Goal: Task Accomplishment & Management: Complete application form

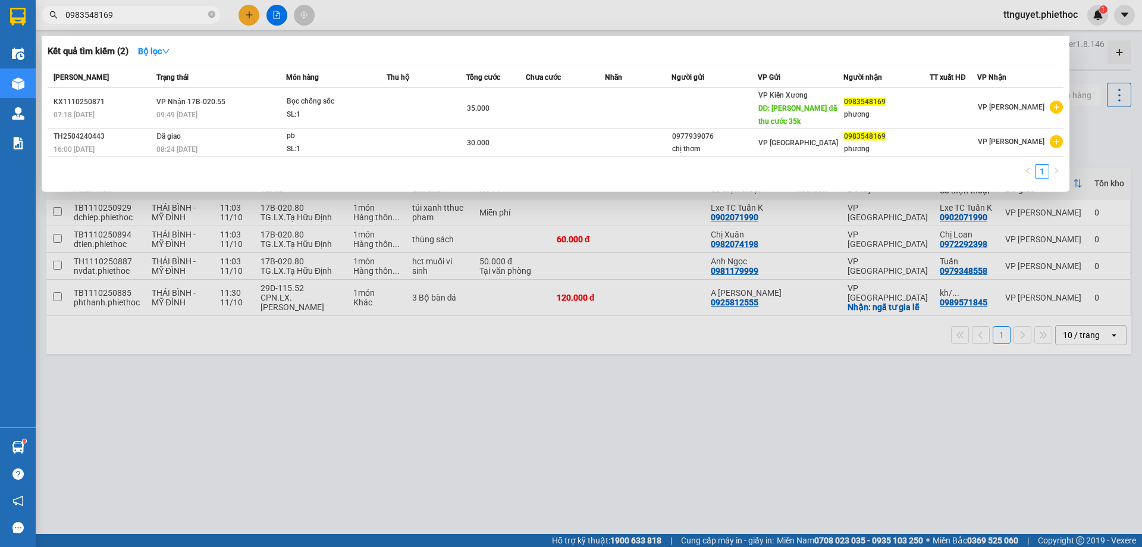
click at [600, 401] on div at bounding box center [571, 273] width 1142 height 547
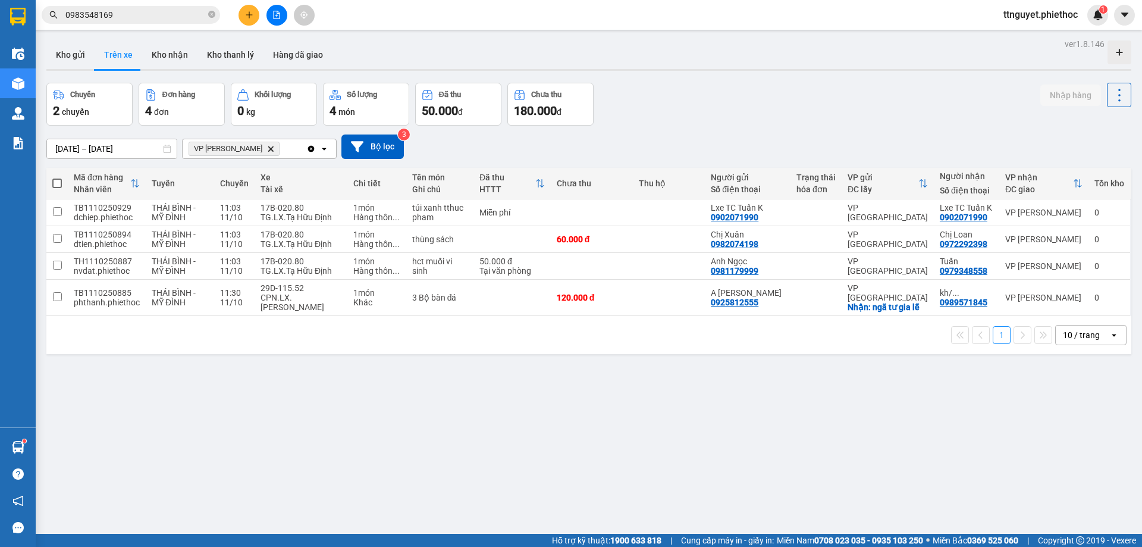
click at [267, 151] on icon "Delete" at bounding box center [270, 148] width 7 height 7
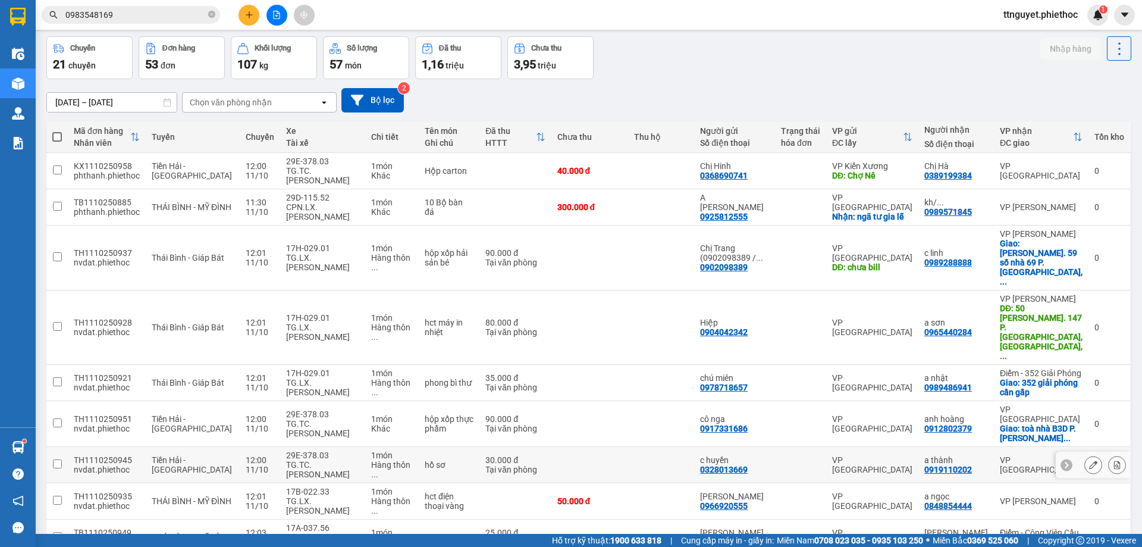
scroll to position [68, 0]
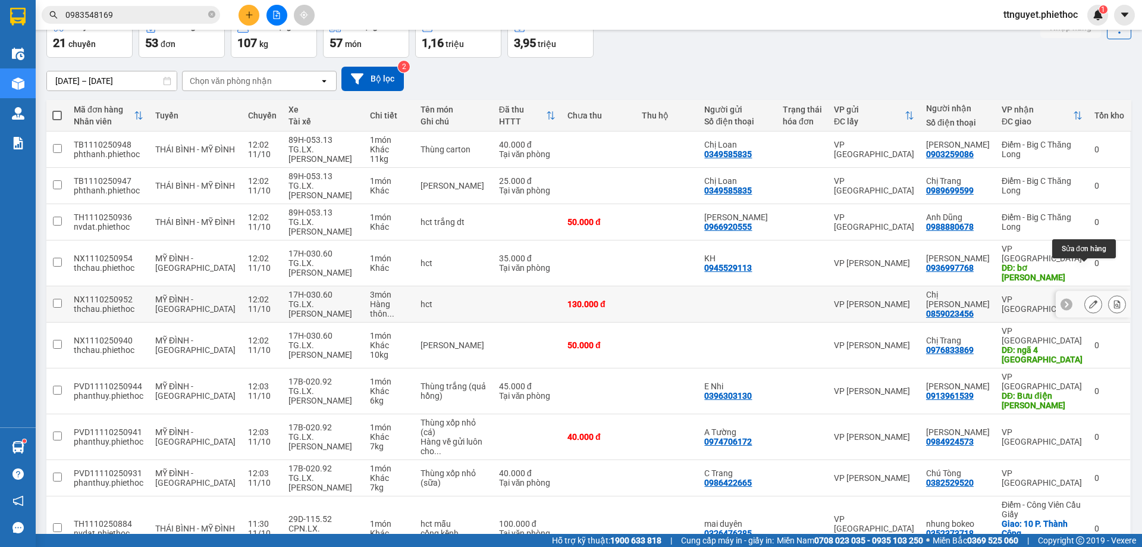
click at [1089, 300] on icon at bounding box center [1093, 304] width 8 height 8
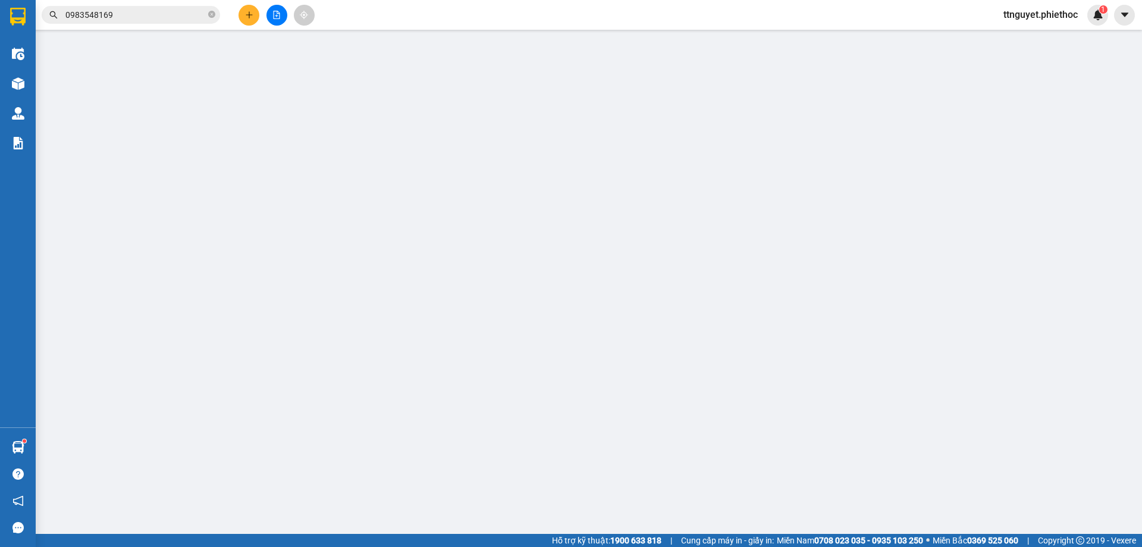
type input "0859023456"
type input "Chị [PERSON_NAME]"
type input "0"
type input "130.000"
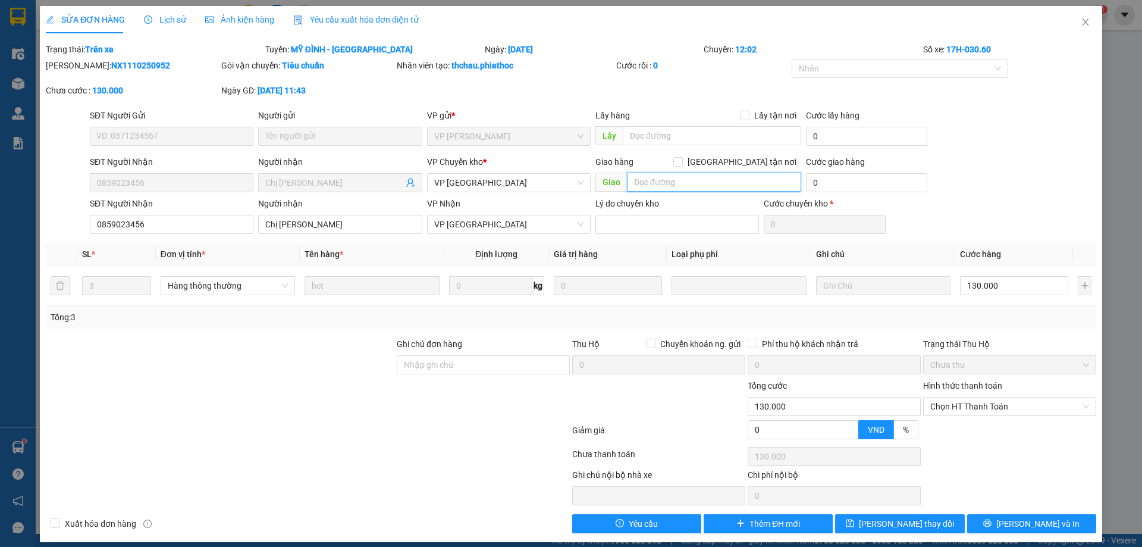
click at [691, 184] on input "text" at bounding box center [714, 181] width 174 height 19
type input "CHƯA DAN BUU"
click at [854, 526] on icon "save" at bounding box center [850, 523] width 8 height 8
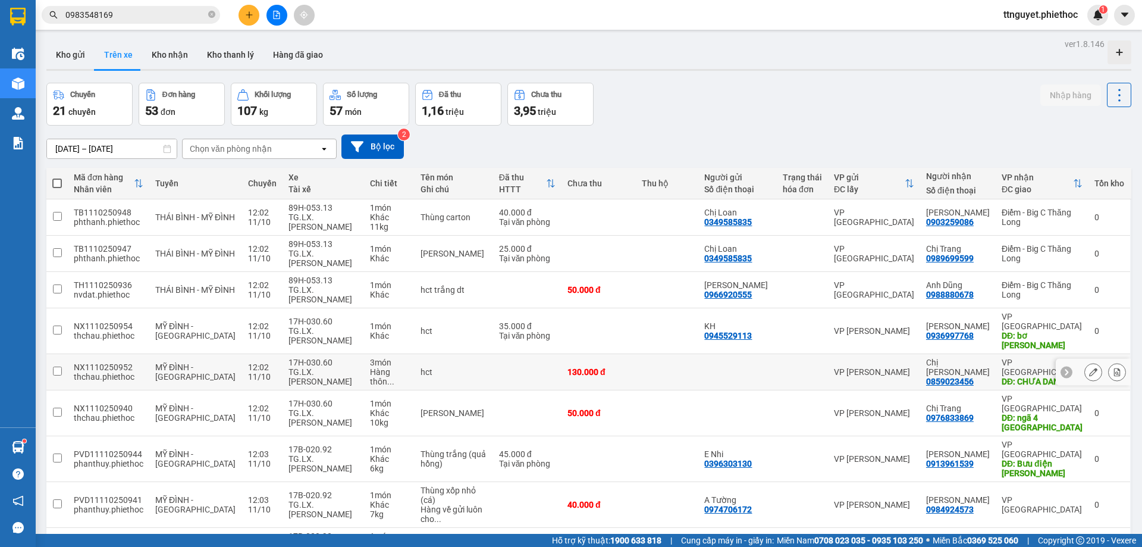
scroll to position [59, 0]
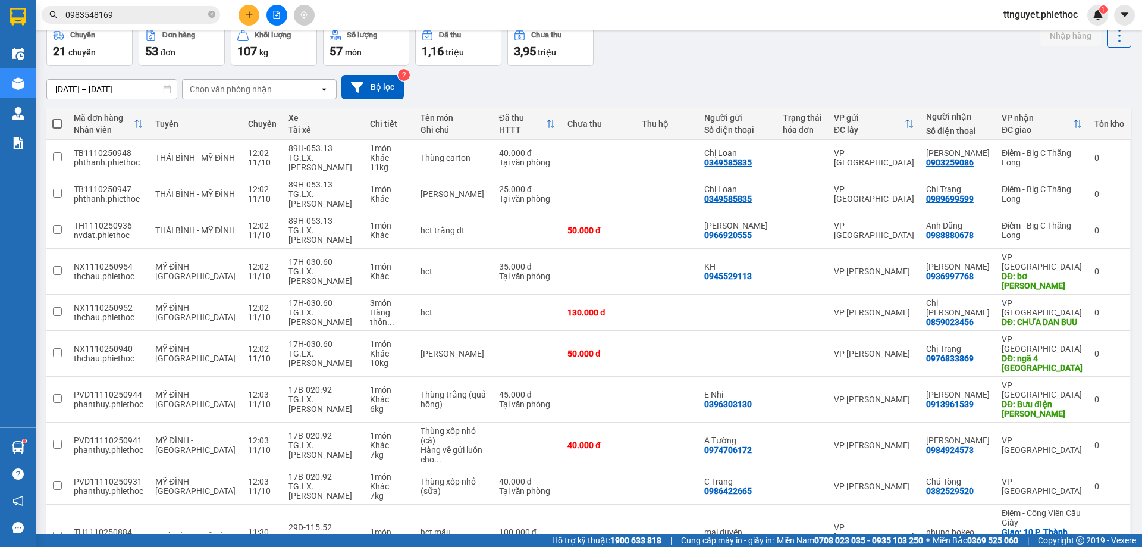
click at [219, 86] on div "Chọn văn phòng nhận" at bounding box center [231, 89] width 82 height 12
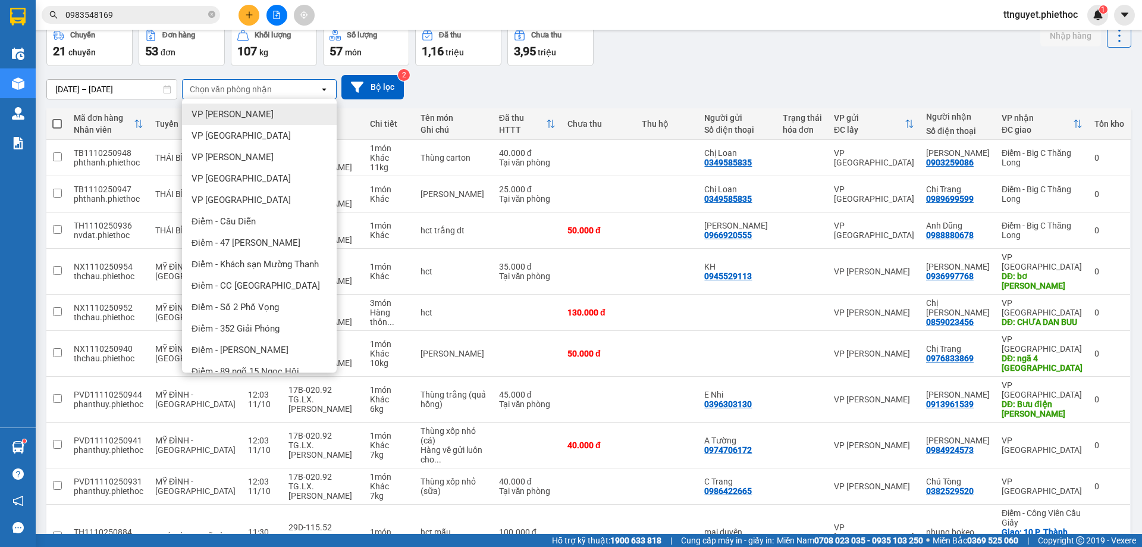
click at [225, 119] on span "VP [PERSON_NAME]" at bounding box center [233, 114] width 82 height 12
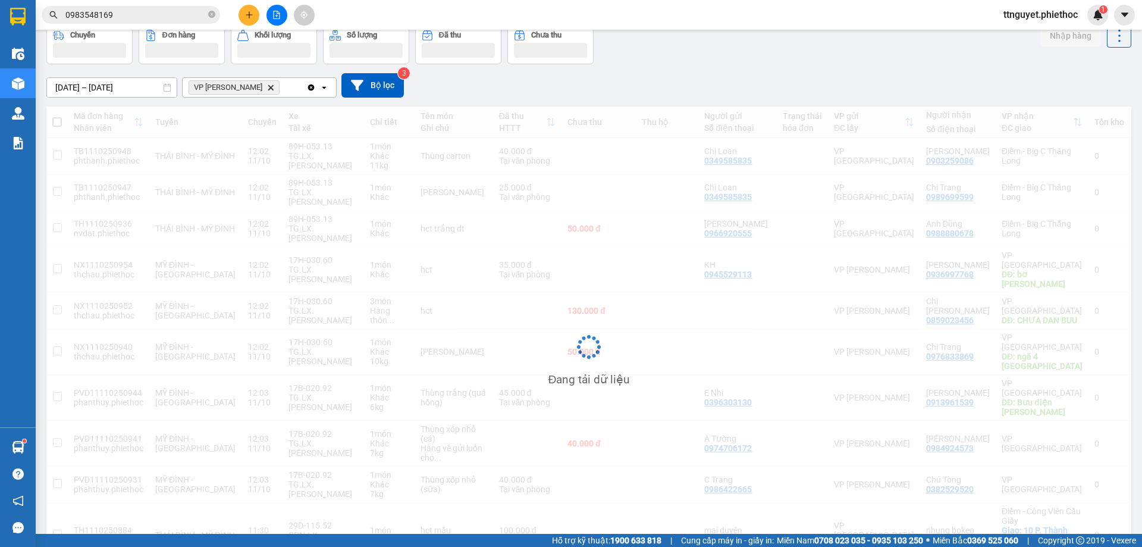
scroll to position [55, 0]
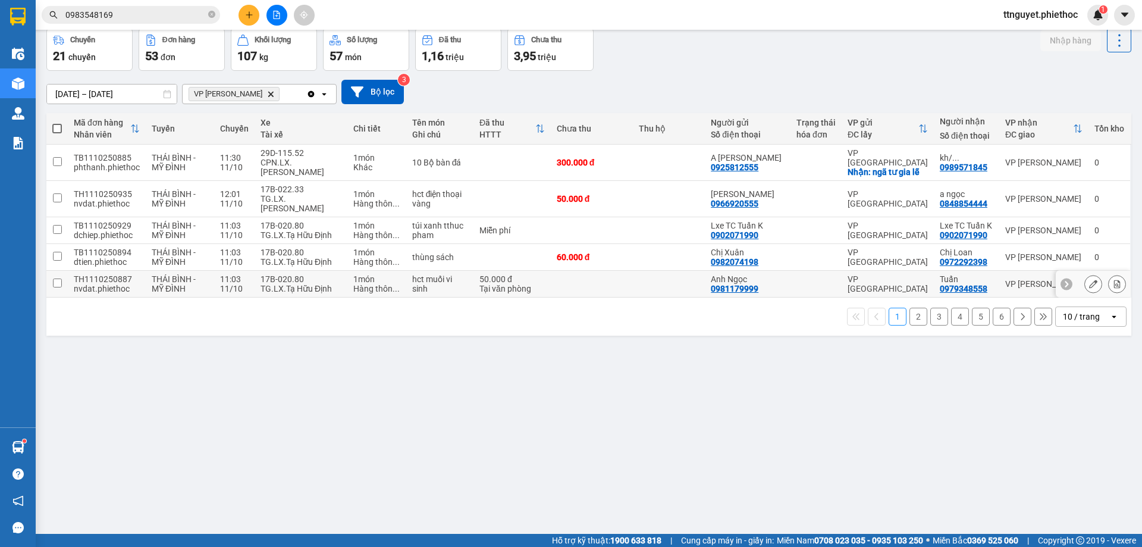
click at [315, 274] on div "17B-020.80" at bounding box center [301, 279] width 81 height 10
checkbox input "true"
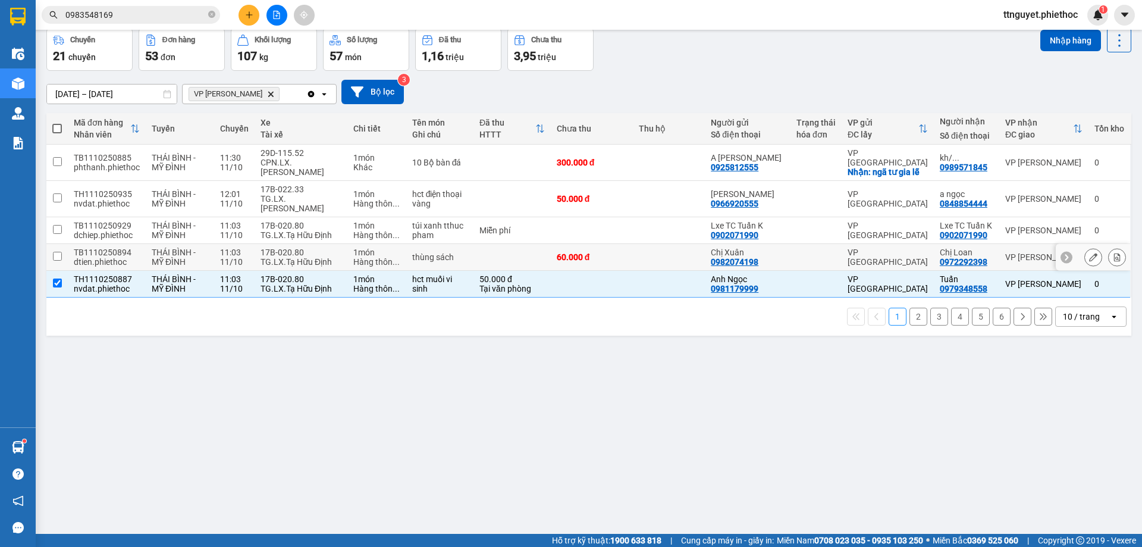
click at [312, 257] on div "TG.LX.Tạ Hữu Định" at bounding box center [301, 262] width 81 height 10
checkbox input "true"
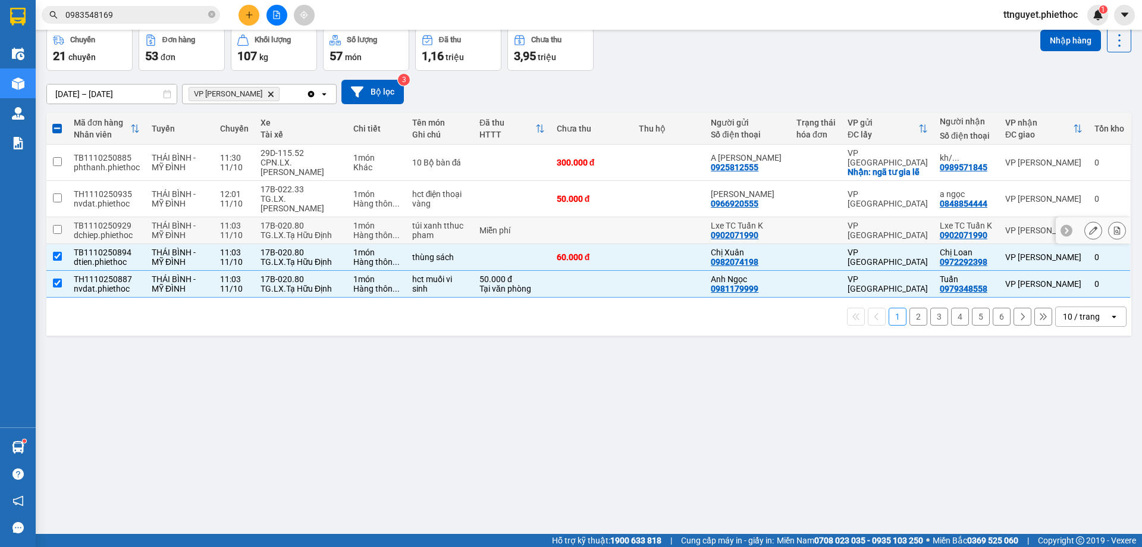
click at [312, 230] on div "TG.LX.Tạ Hữu Định" at bounding box center [301, 235] width 81 height 10
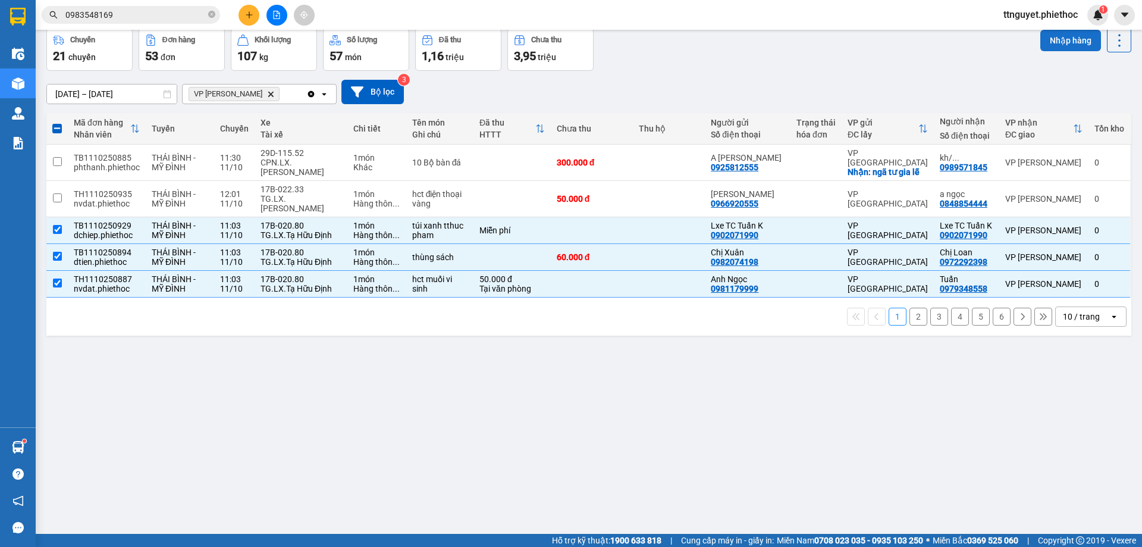
click at [1063, 33] on button "Nhập hàng" at bounding box center [1070, 40] width 61 height 21
checkbox input "false"
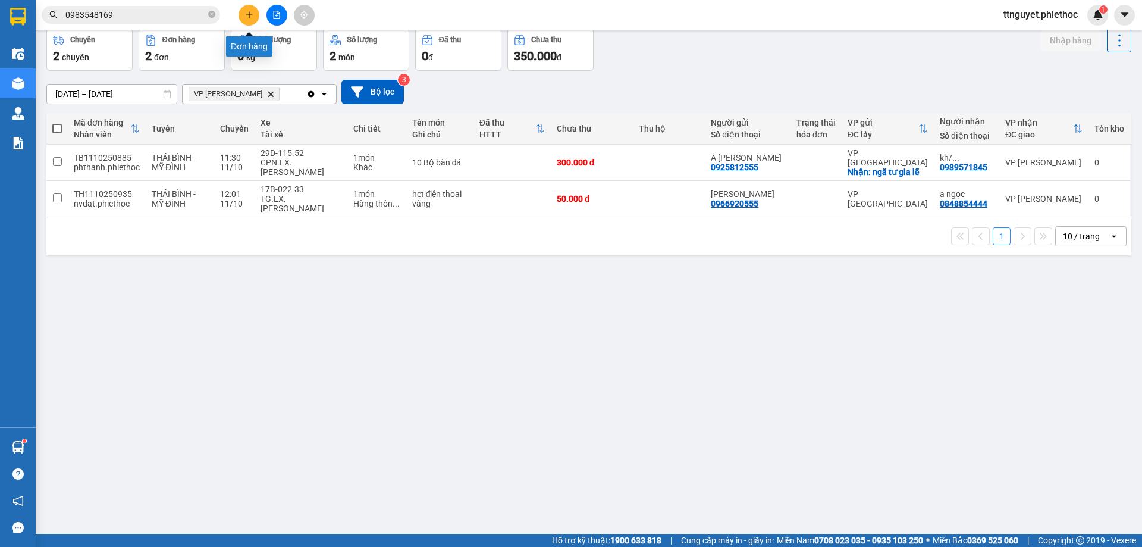
click at [254, 7] on button at bounding box center [249, 15] width 21 height 21
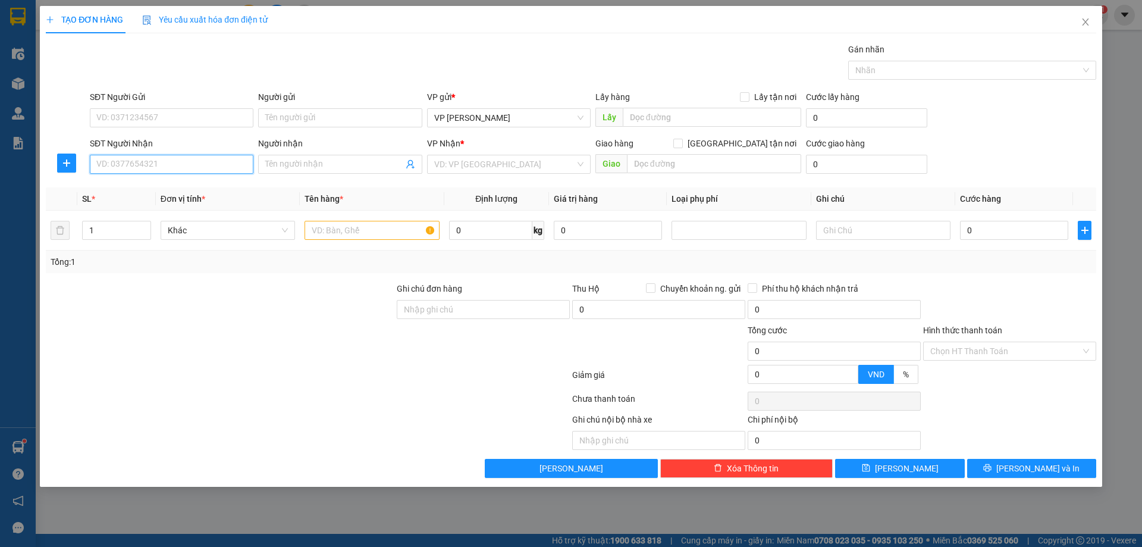
click at [162, 165] on input "SĐT Người Nhận" at bounding box center [172, 164] width 164 height 19
type input "0912013525"
click at [155, 187] on div "0912013525 - ANH TRỊ" at bounding box center [171, 187] width 149 height 13
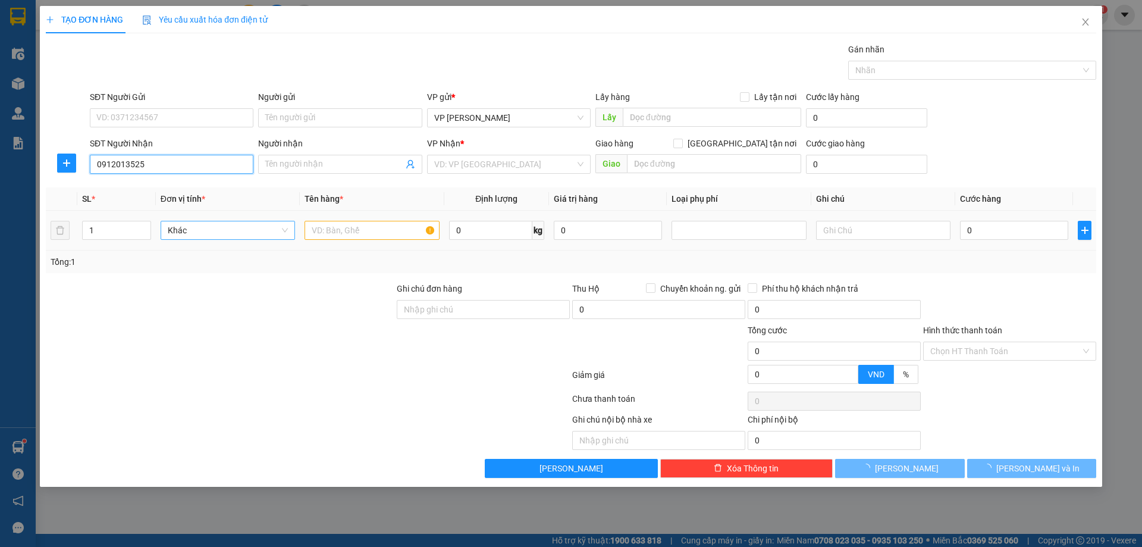
type input "ANH TRỊ"
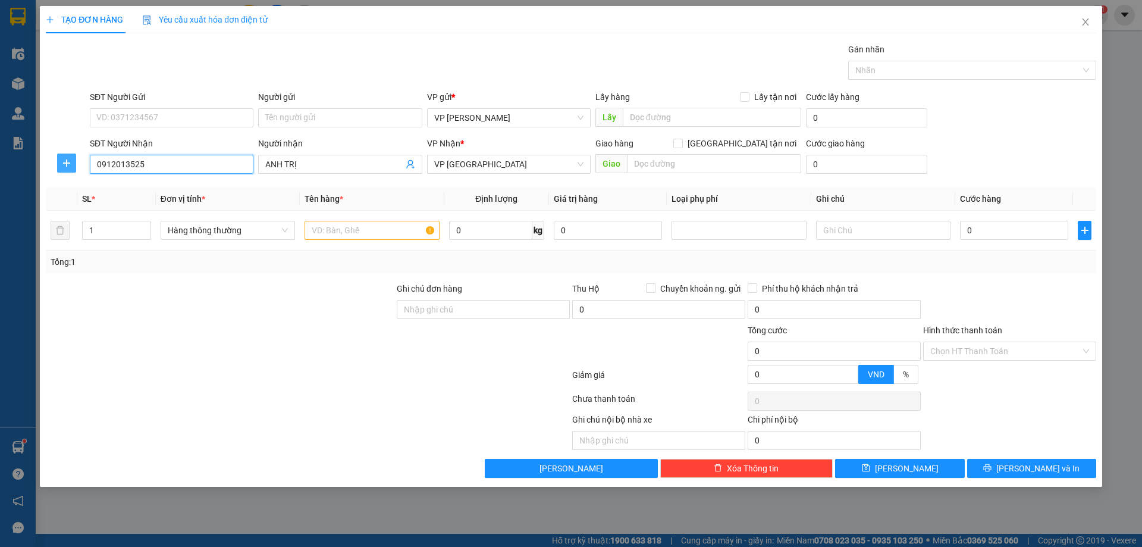
type input "0912013525"
drag, startPoint x: 67, startPoint y: 159, endPoint x: 215, endPoint y: 172, distance: 148.7
click at [74, 159] on span "plus" at bounding box center [67, 163] width 18 height 10
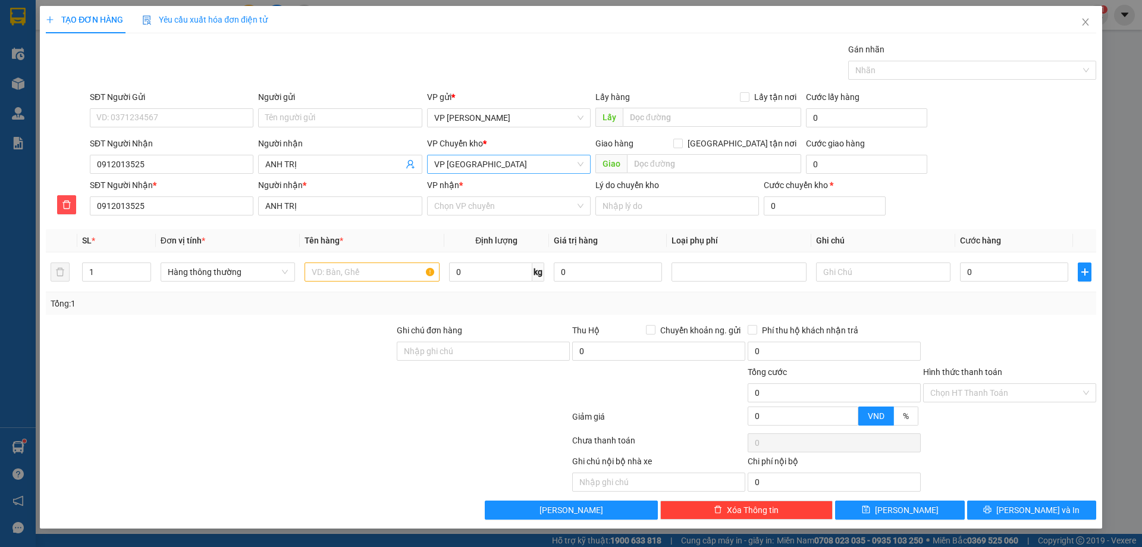
click at [487, 164] on span "VP [GEOGRAPHIC_DATA]" at bounding box center [508, 164] width 149 height 18
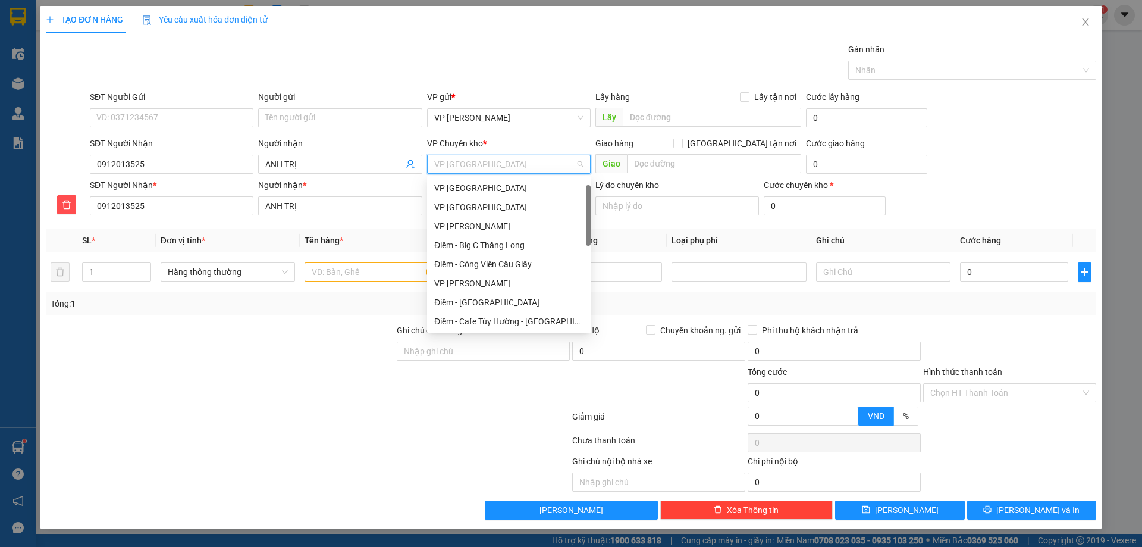
scroll to position [19, 0]
click at [484, 181] on div "VP [GEOGRAPHIC_DATA]" at bounding box center [508, 187] width 149 height 13
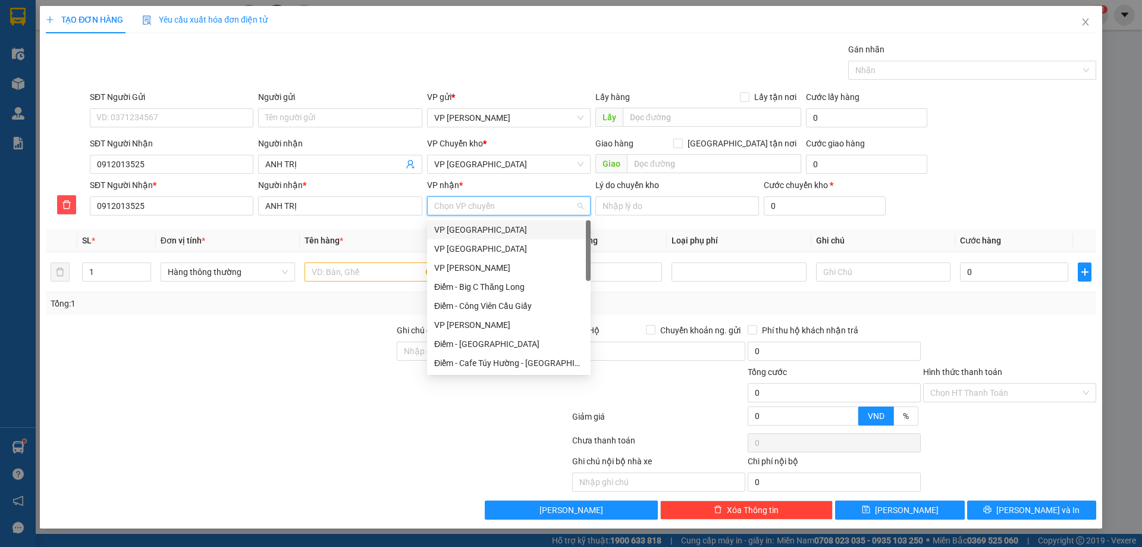
click at [479, 205] on input "VP nhận *" at bounding box center [504, 206] width 141 height 18
click at [464, 323] on div "VP [GEOGRAPHIC_DATA]" at bounding box center [508, 322] width 149 height 13
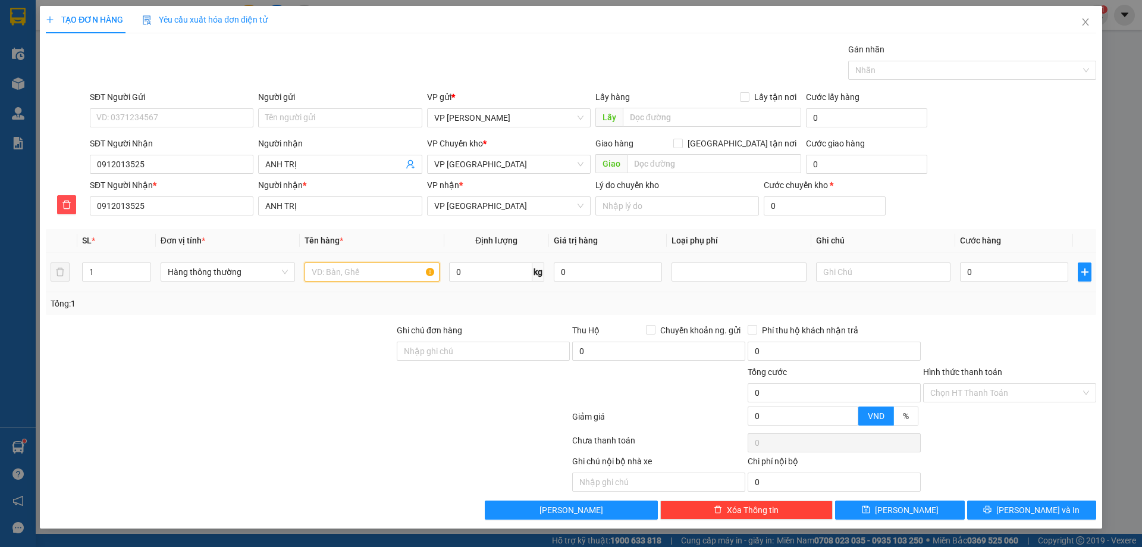
click at [382, 272] on input "text" at bounding box center [372, 271] width 134 height 19
type input "GIAY TO"
drag, startPoint x: 1014, startPoint y: 287, endPoint x: 1003, endPoint y: 253, distance: 36.3
click at [1014, 284] on td "0" at bounding box center [1014, 272] width 118 height 40
click at [1003, 253] on td "0" at bounding box center [1014, 272] width 118 height 40
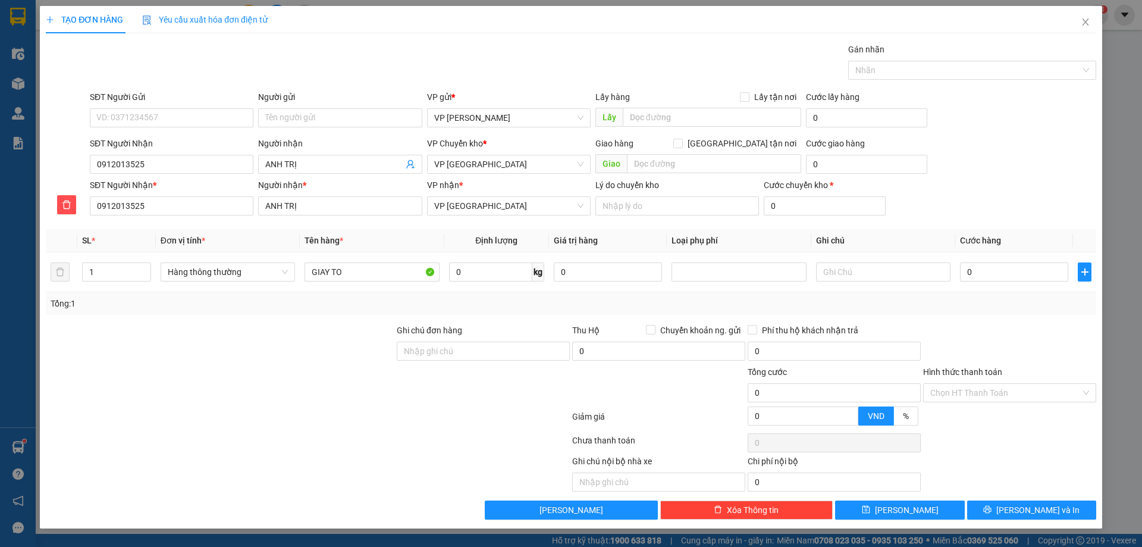
click at [999, 301] on div "Tổng: 1" at bounding box center [571, 303] width 1041 height 13
click at [1006, 275] on input "0" at bounding box center [1014, 271] width 108 height 19
type input "03"
type input "3"
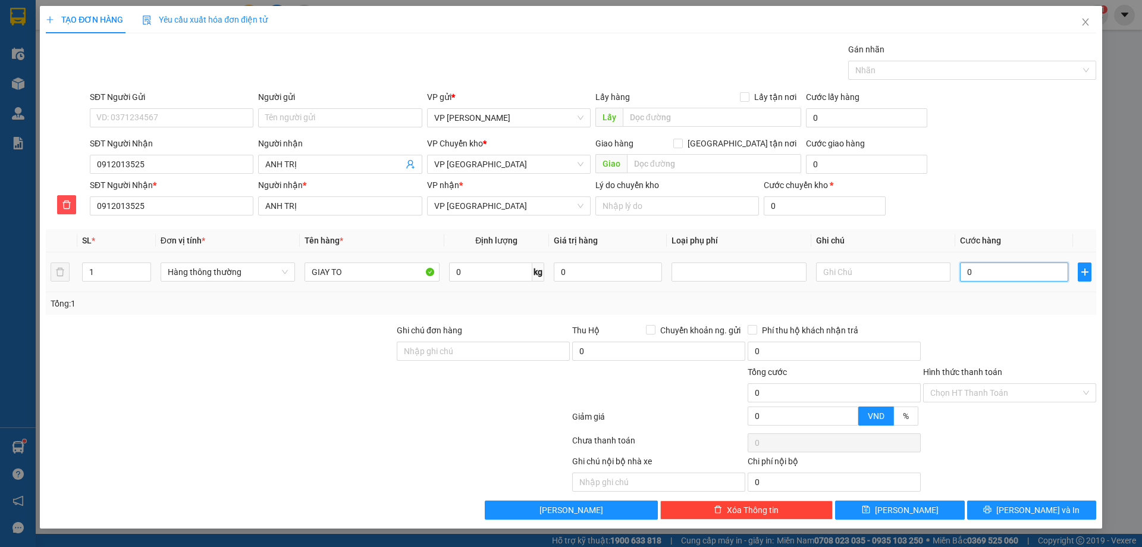
type input "3"
type input "030"
type input "30"
type input "30.000"
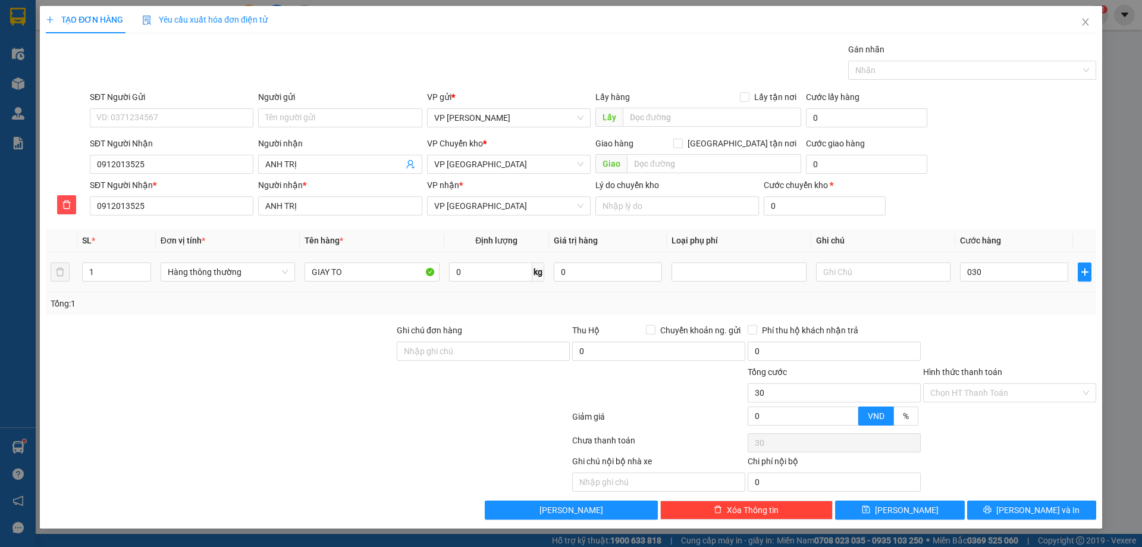
type input "30.000"
click at [1012, 336] on div at bounding box center [1009, 345] width 175 height 42
click at [1001, 509] on button "[PERSON_NAME] và In" at bounding box center [1031, 509] width 129 height 19
